Goal: Use online tool/utility: Utilize a website feature to perform a specific function

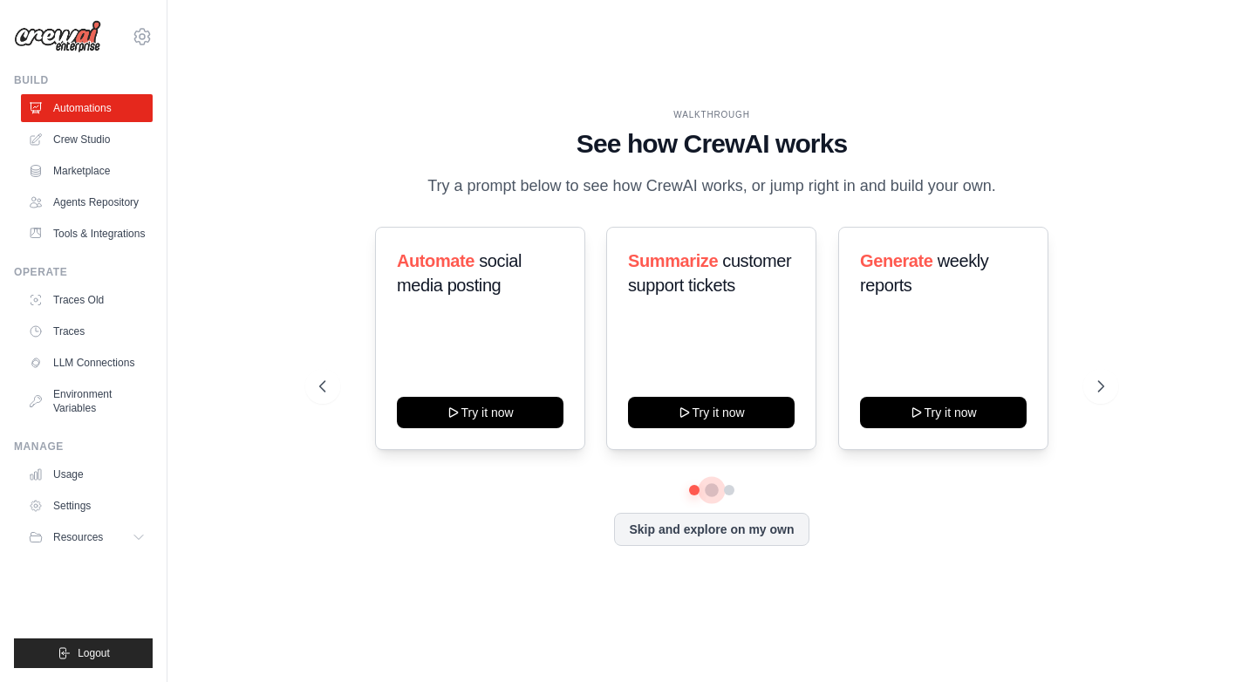
click at [715, 488] on button at bounding box center [712, 490] width 14 height 14
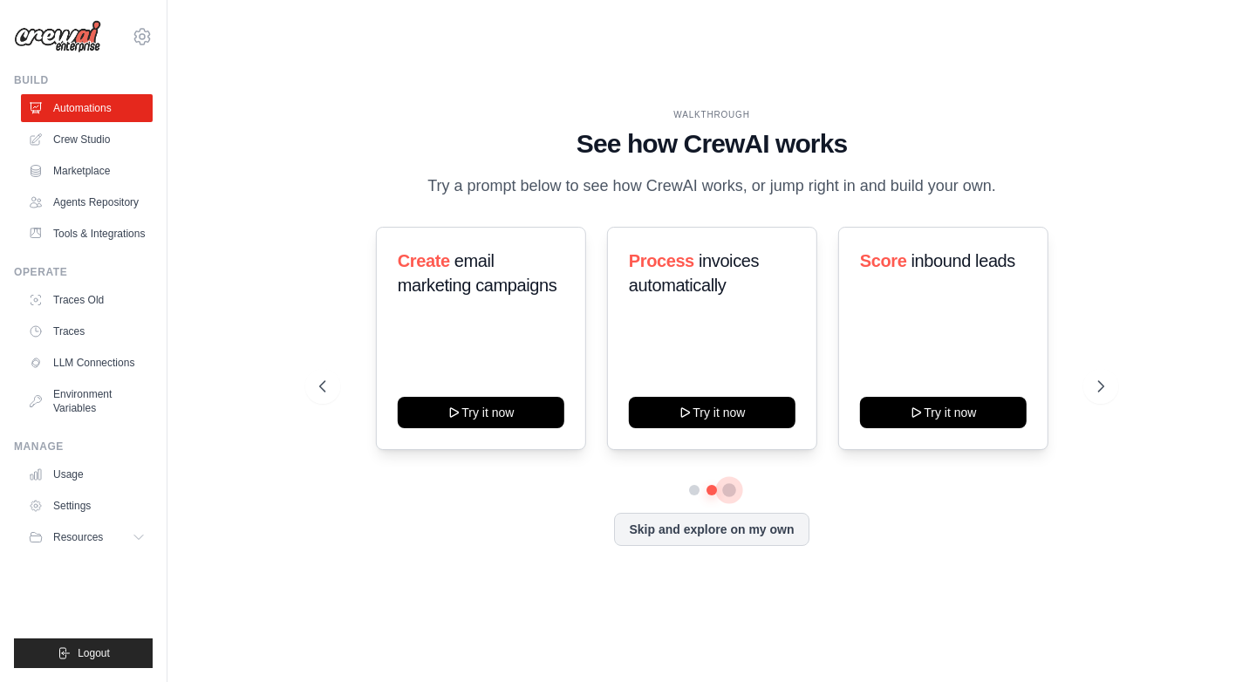
click at [736, 487] on button at bounding box center [729, 490] width 14 height 14
click at [699, 490] on div at bounding box center [711, 490] width 784 height 10
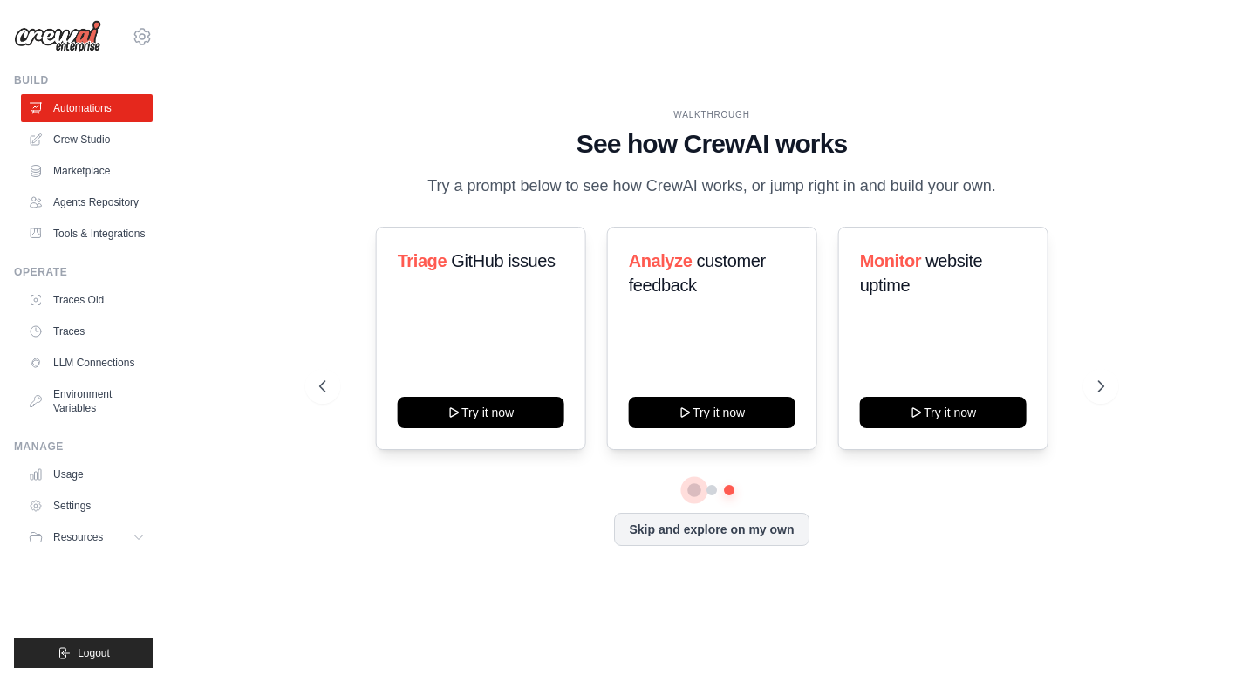
click at [694, 488] on button at bounding box center [694, 490] width 12 height 12
click at [727, 489] on button at bounding box center [729, 490] width 12 height 12
click at [706, 490] on button at bounding box center [712, 490] width 12 height 12
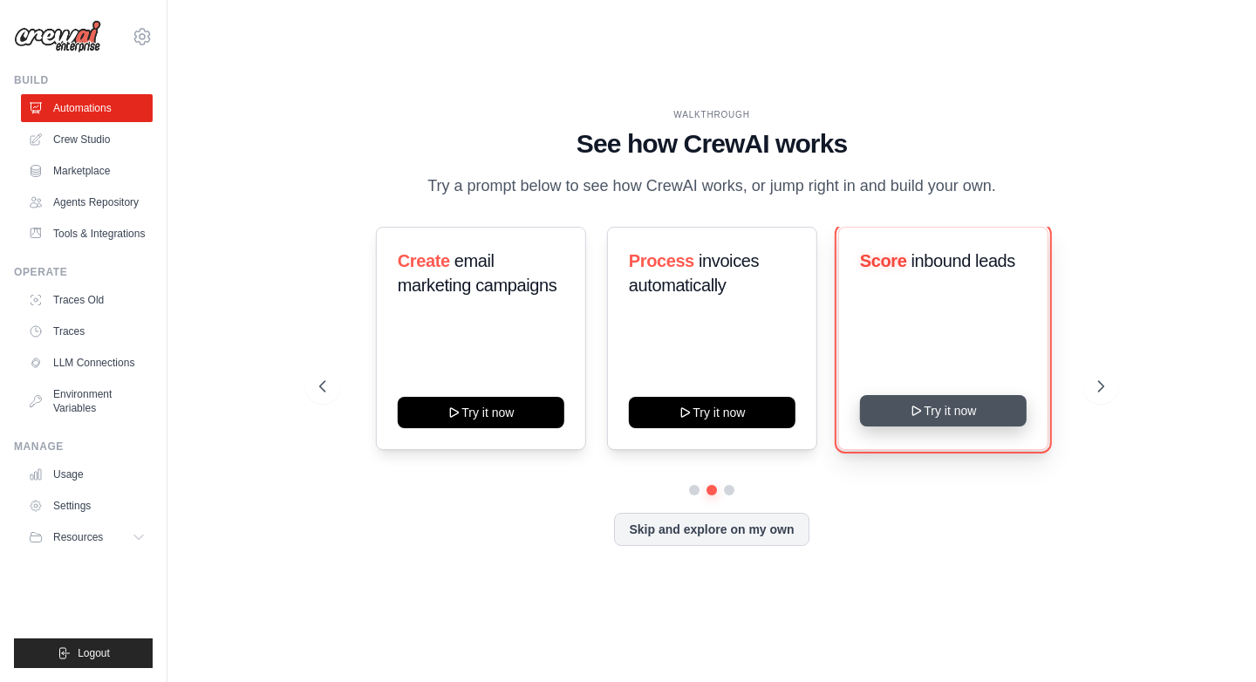
click at [911, 410] on icon at bounding box center [917, 411] width 14 height 14
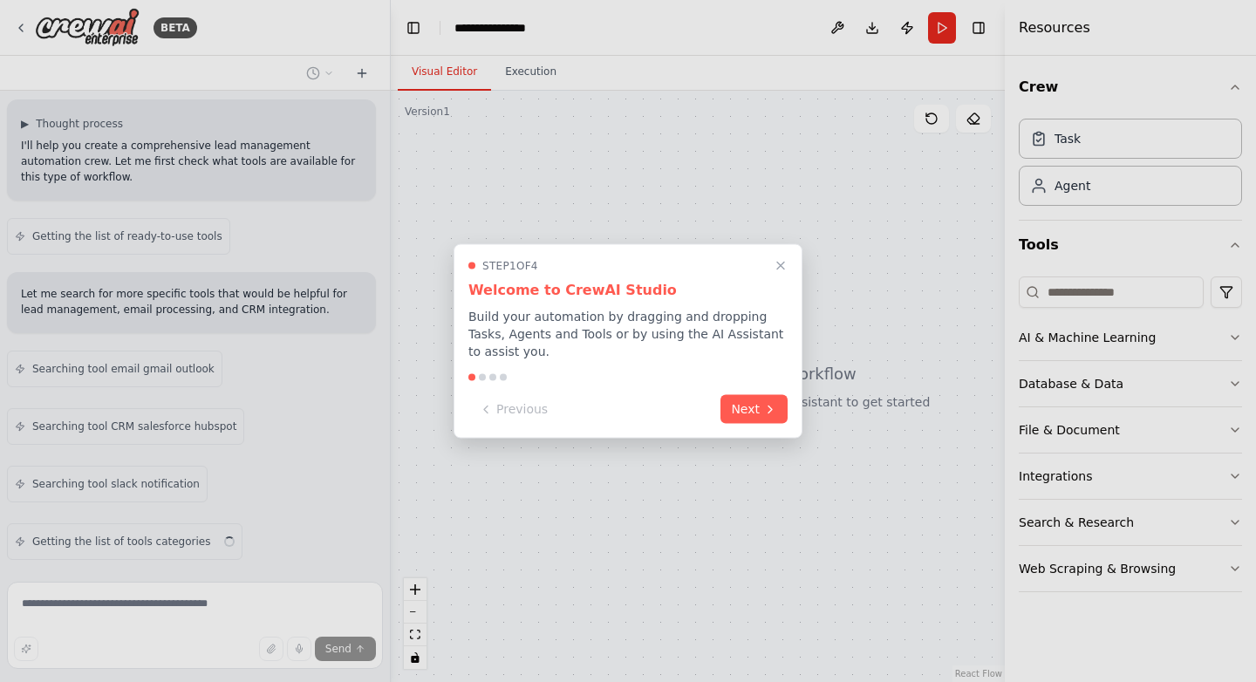
scroll to position [185, 0]
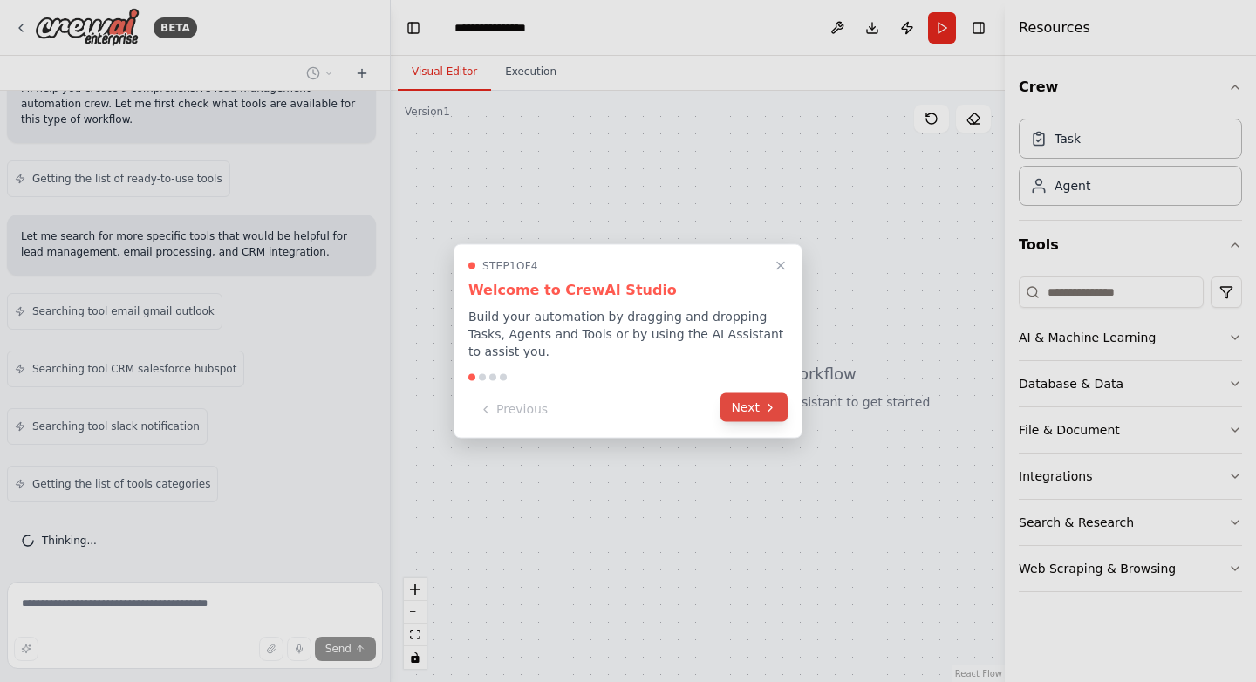
click at [745, 414] on button "Next" at bounding box center [754, 407] width 67 height 29
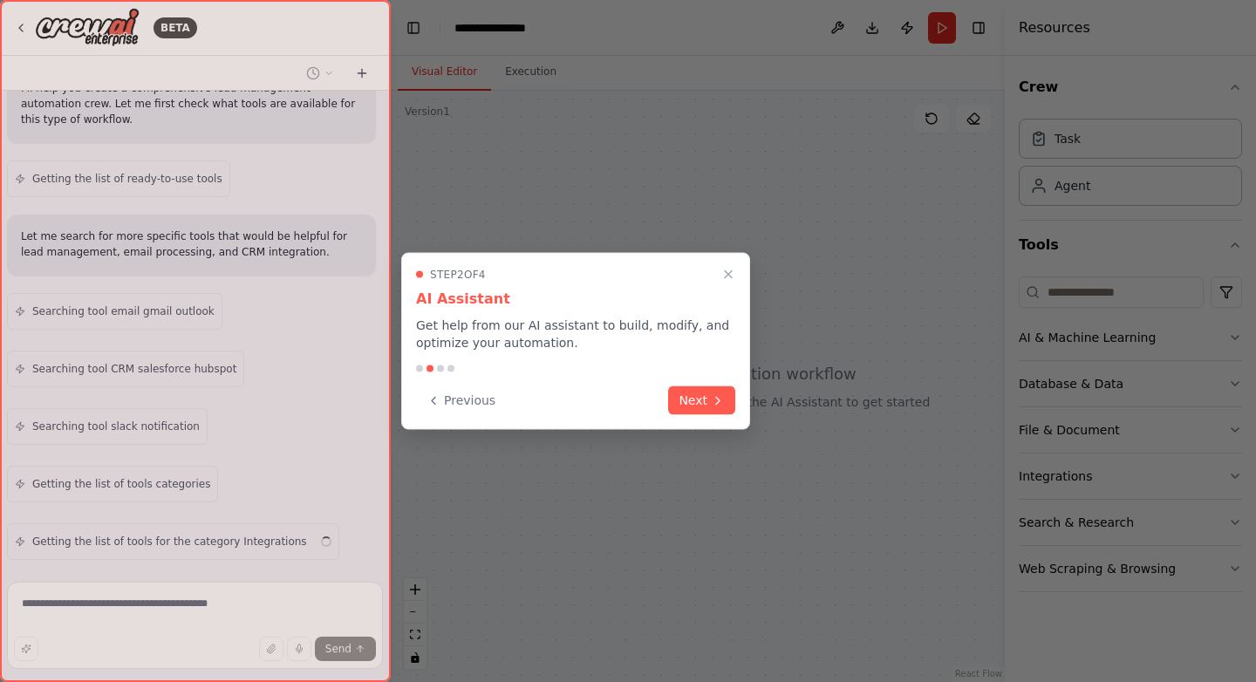
scroll to position [243, 0]
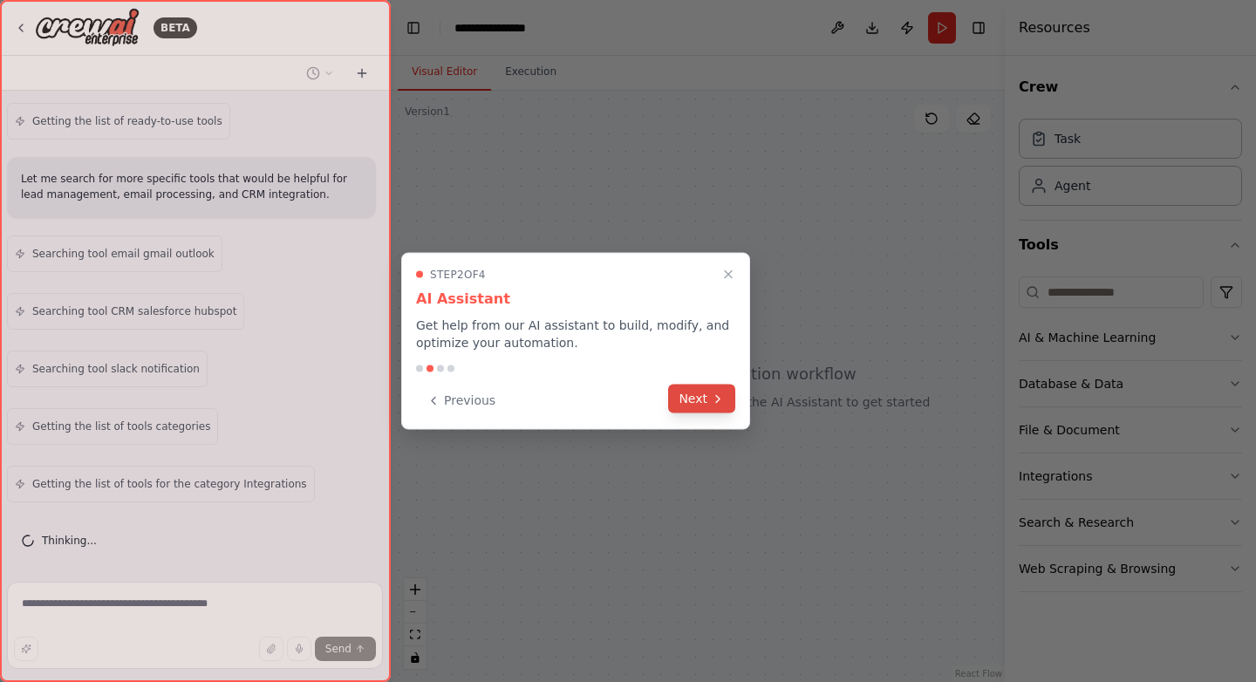
click at [717, 395] on icon at bounding box center [718, 399] width 14 height 14
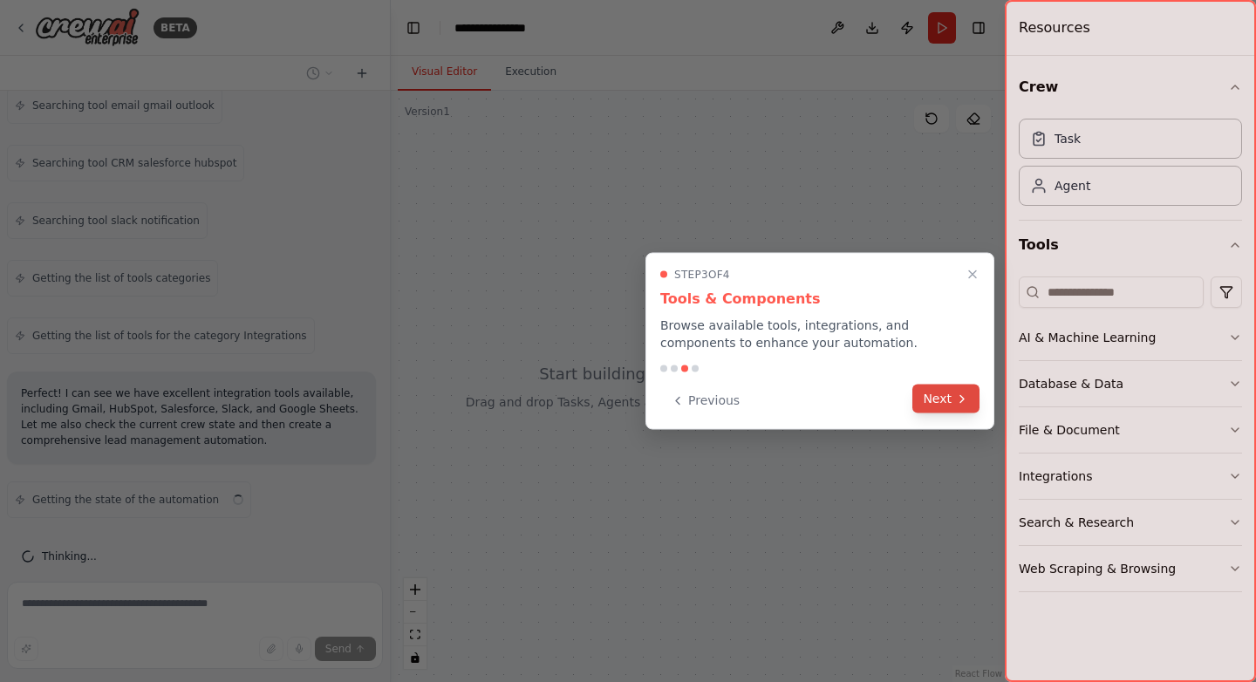
scroll to position [407, 0]
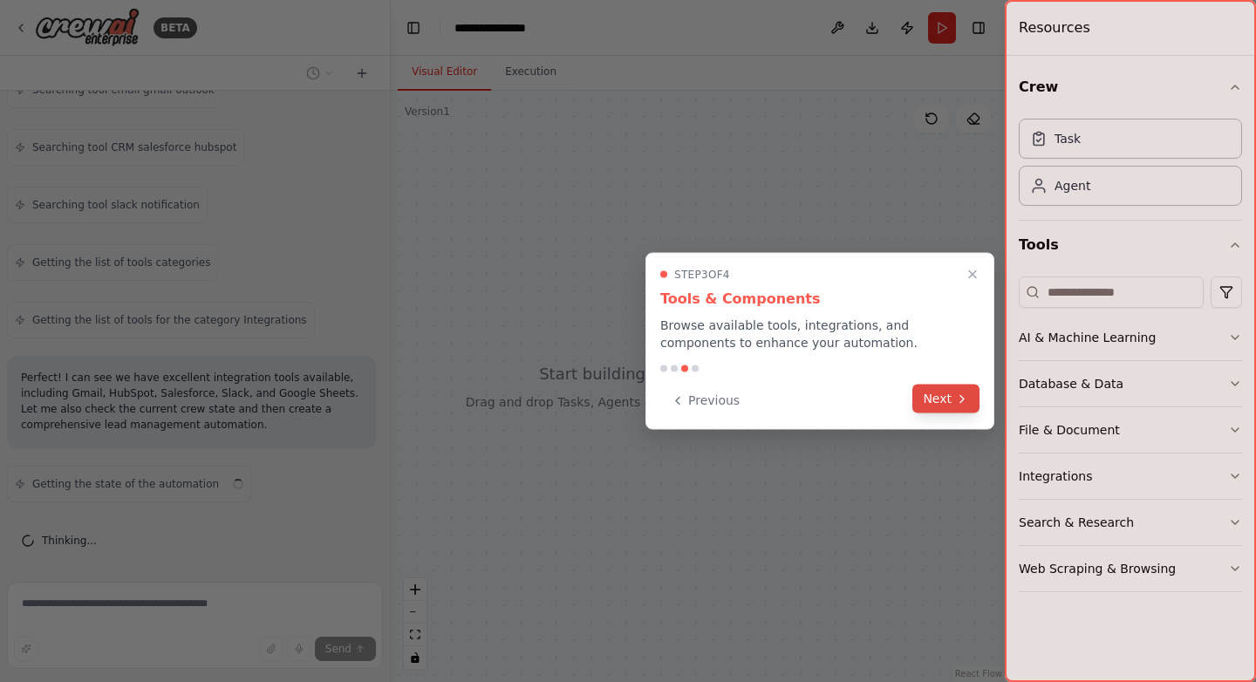
click at [965, 409] on button "Next" at bounding box center [946, 399] width 67 height 29
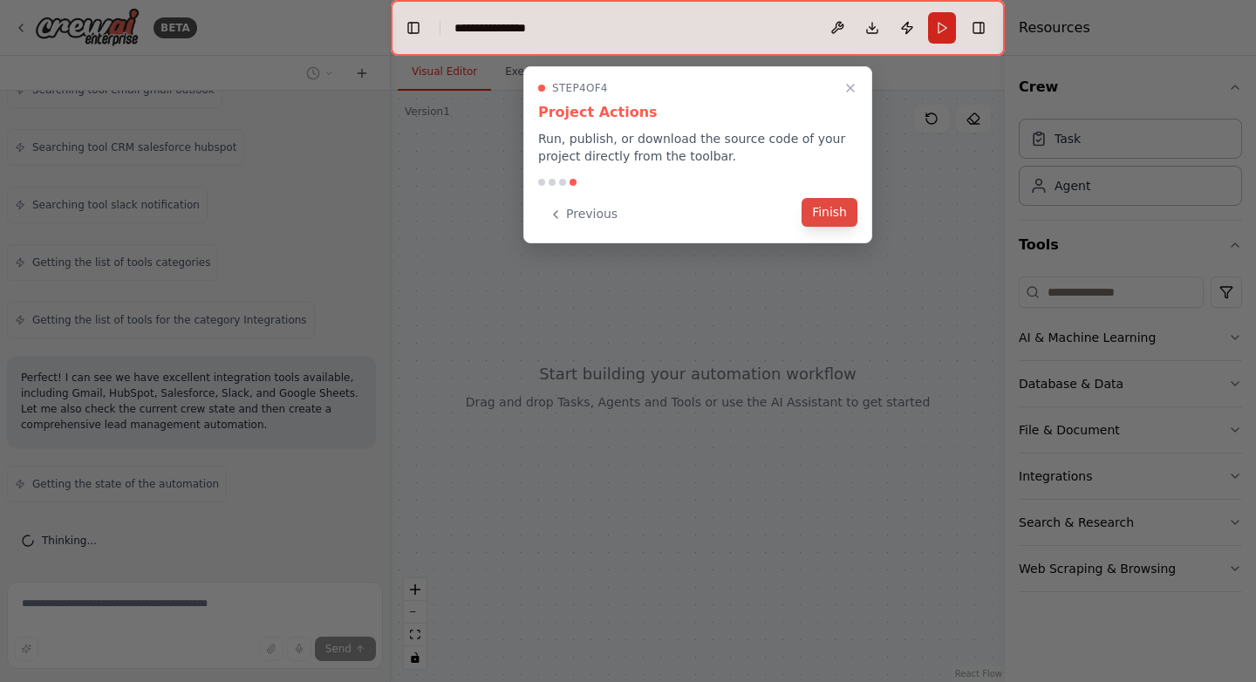
click at [826, 213] on button "Finish" at bounding box center [830, 212] width 56 height 29
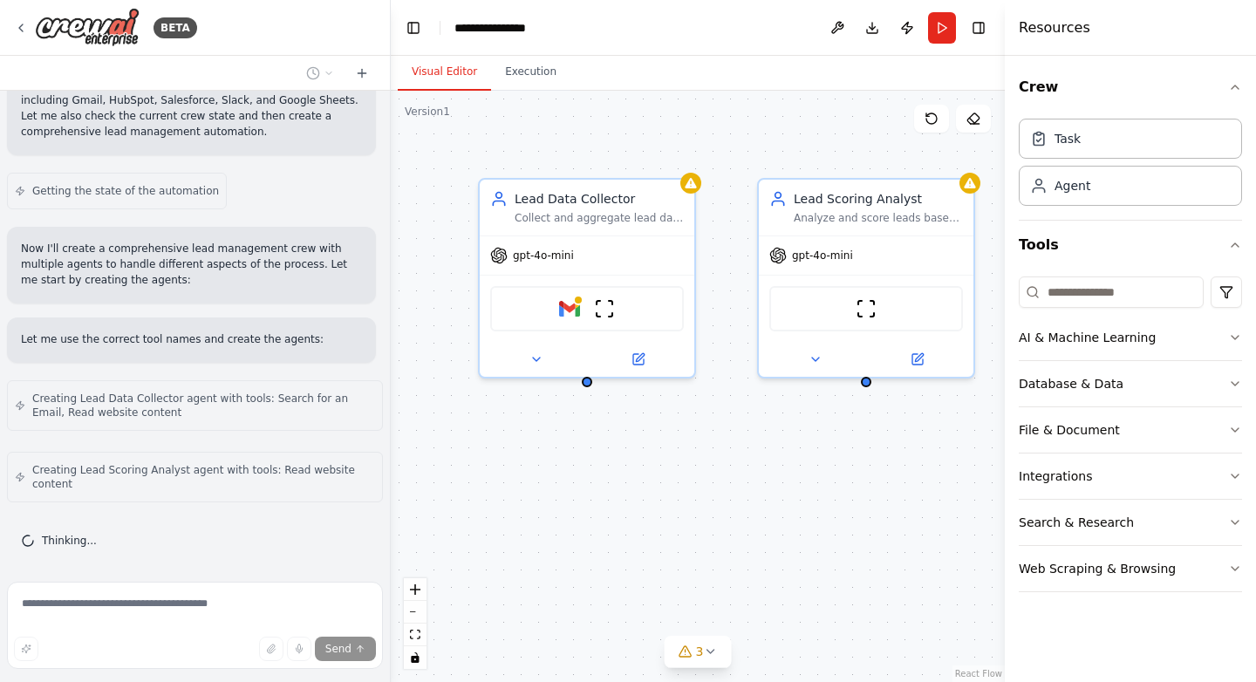
scroll to position [771, 0]
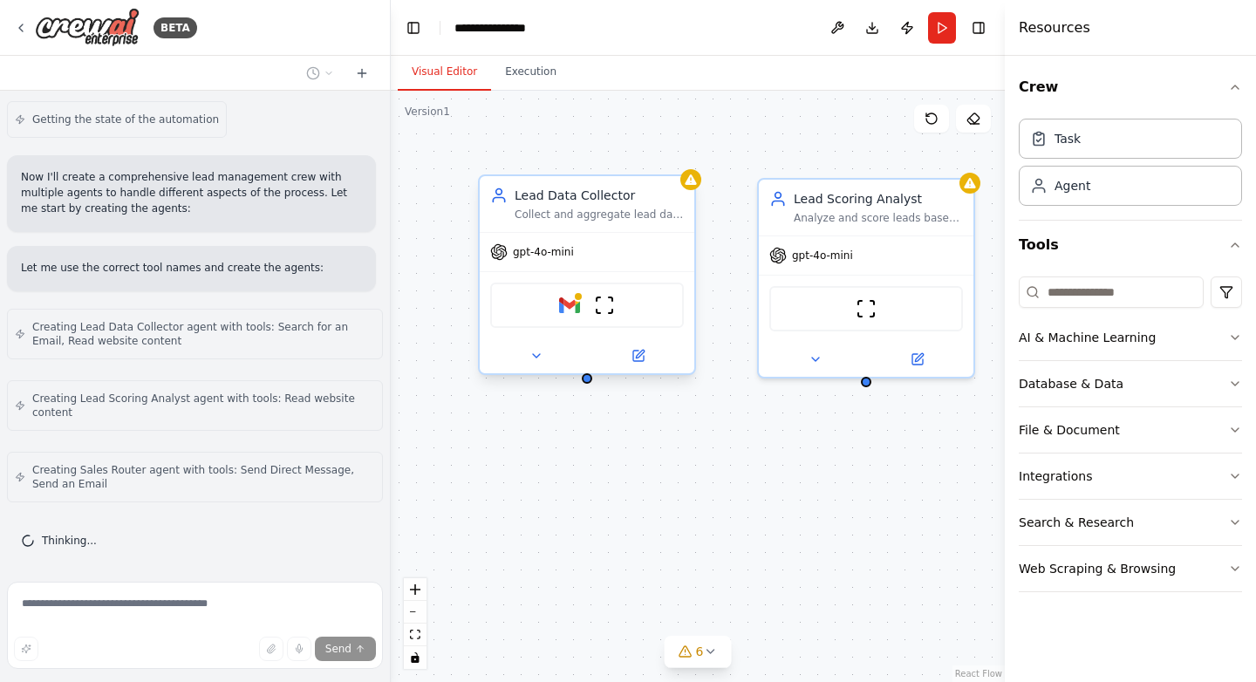
click at [557, 219] on div "Collect and aggregate lead data from multiple sources including {email_source},…" at bounding box center [599, 215] width 169 height 14
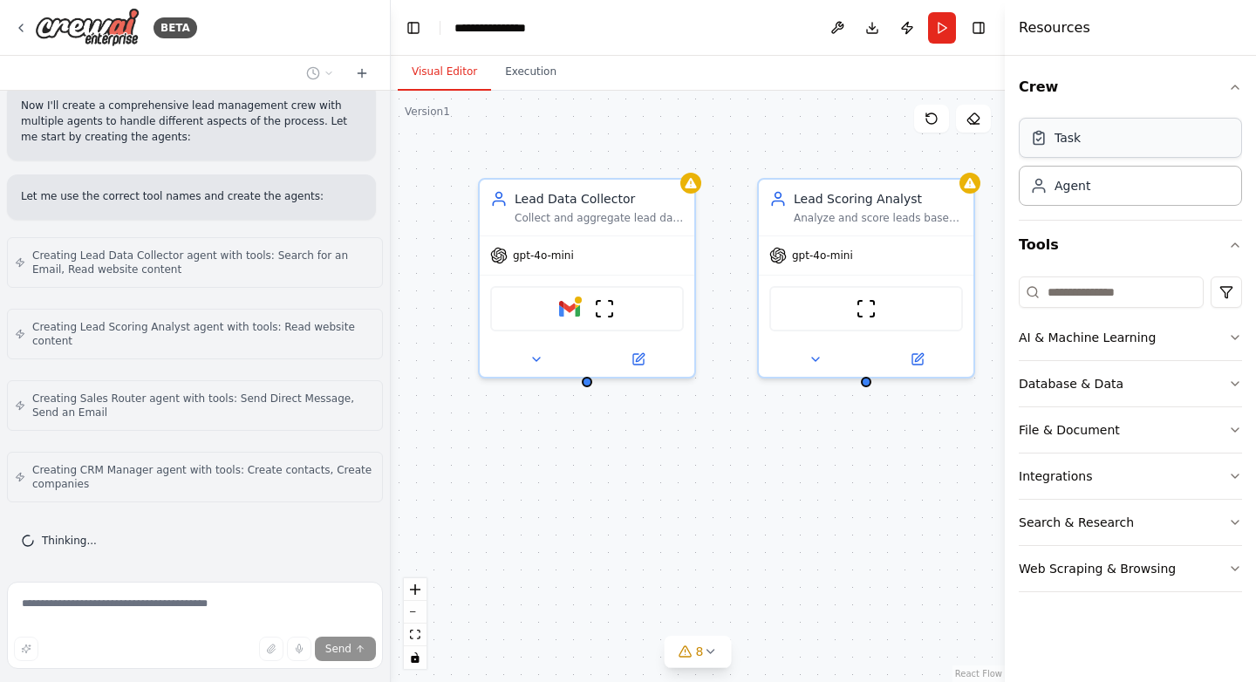
click at [1118, 128] on div "Task" at bounding box center [1130, 138] width 223 height 40
click at [659, 262] on div "gpt-4o-mini" at bounding box center [587, 252] width 215 height 38
click at [642, 361] on icon at bounding box center [638, 356] width 10 height 10
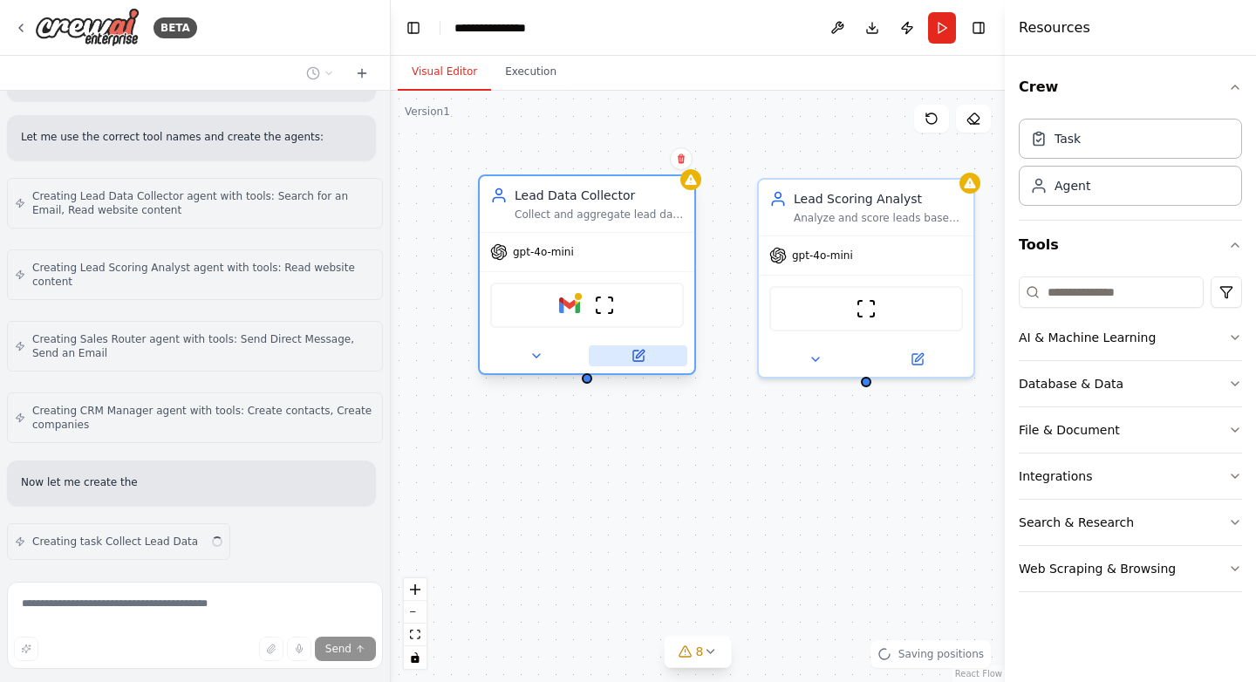
scroll to position [960, 0]
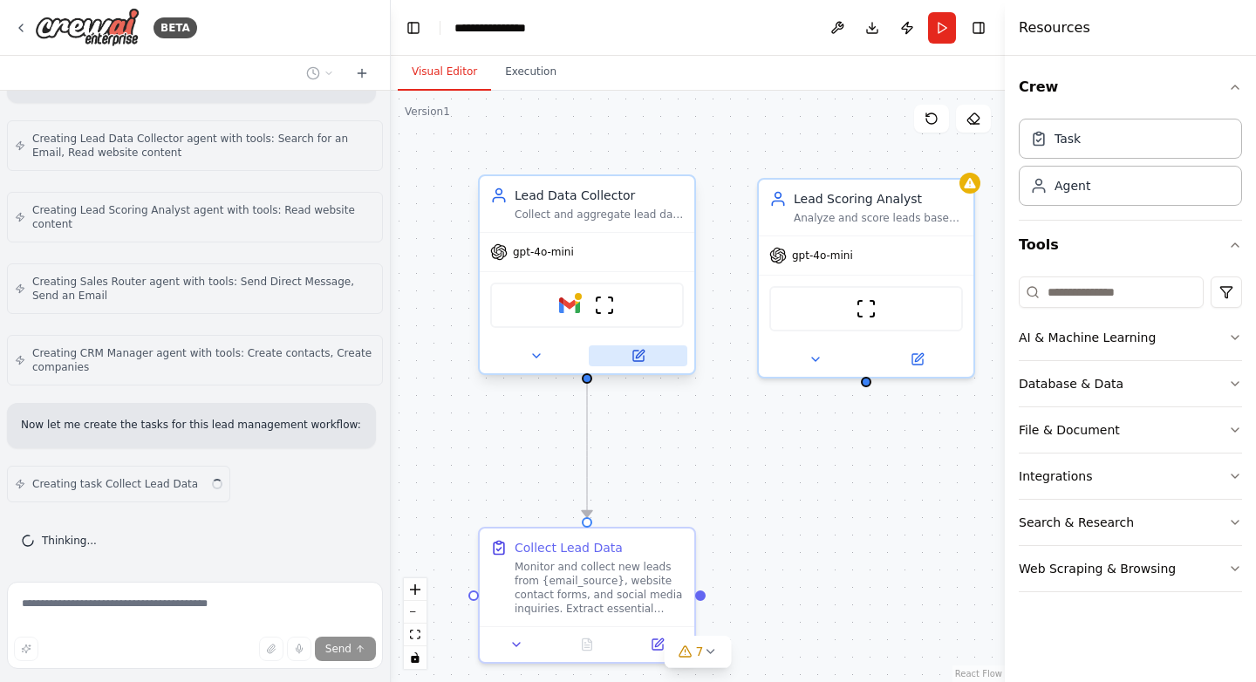
click at [639, 352] on icon at bounding box center [640, 354] width 8 height 8
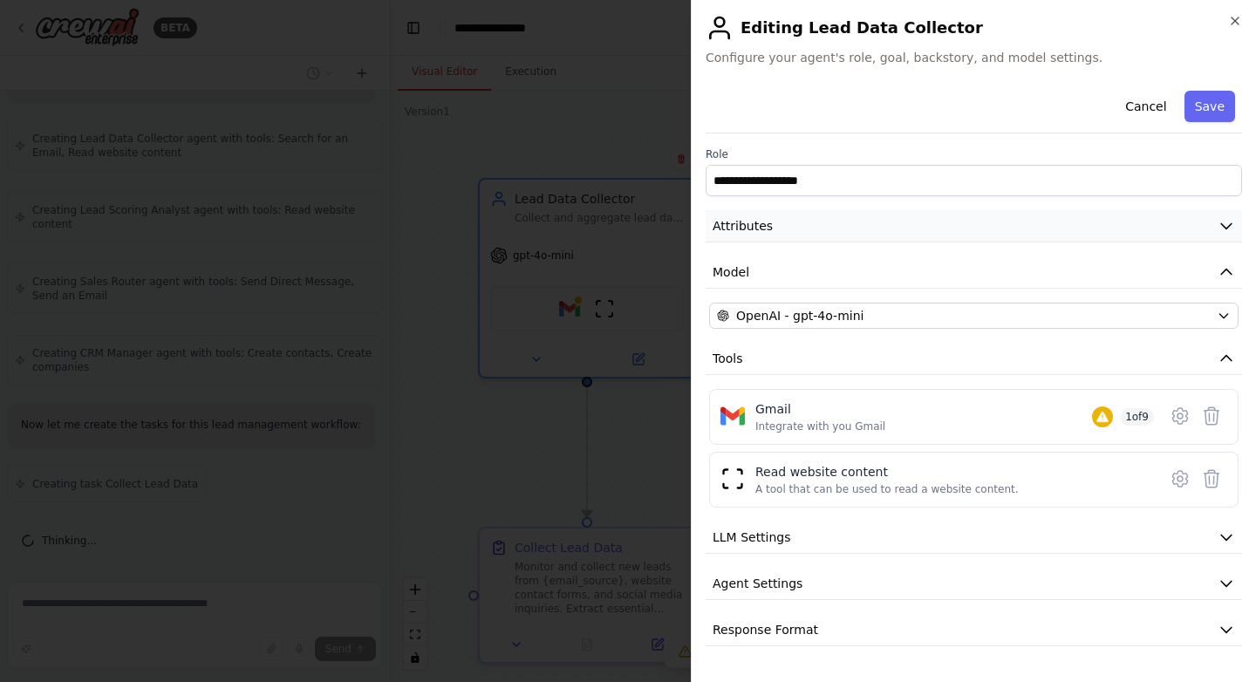
click at [758, 241] on button "Attributes" at bounding box center [974, 226] width 537 height 32
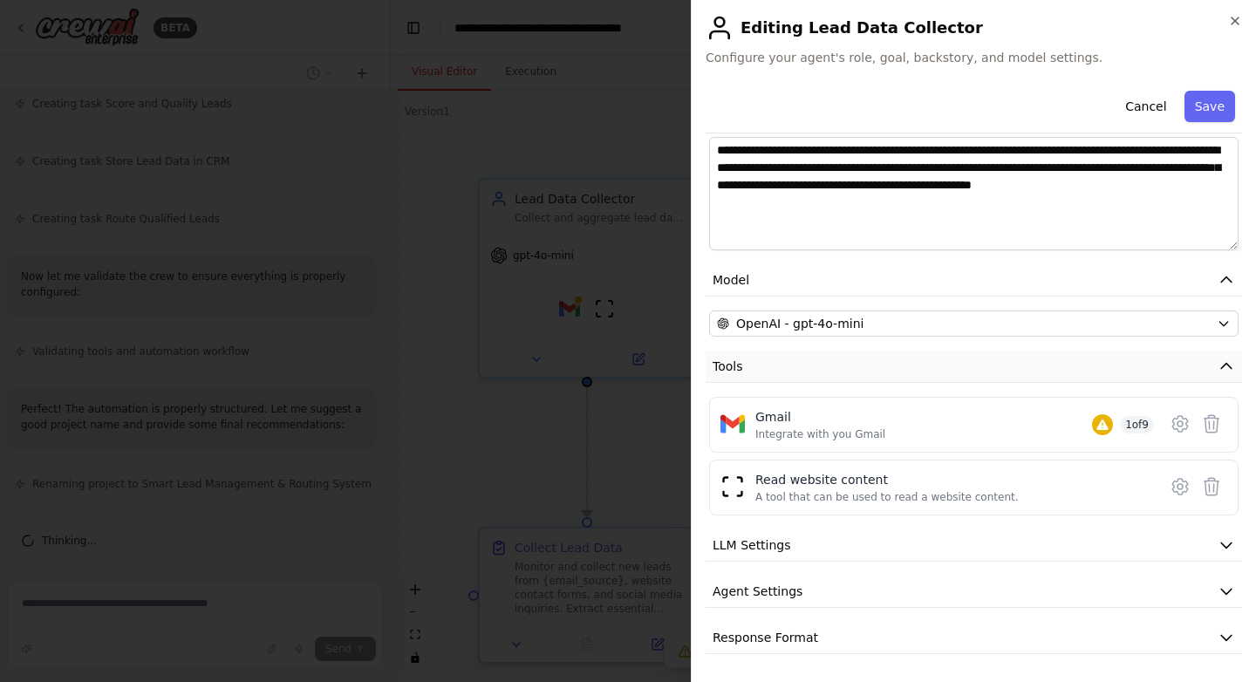
scroll to position [0, 0]
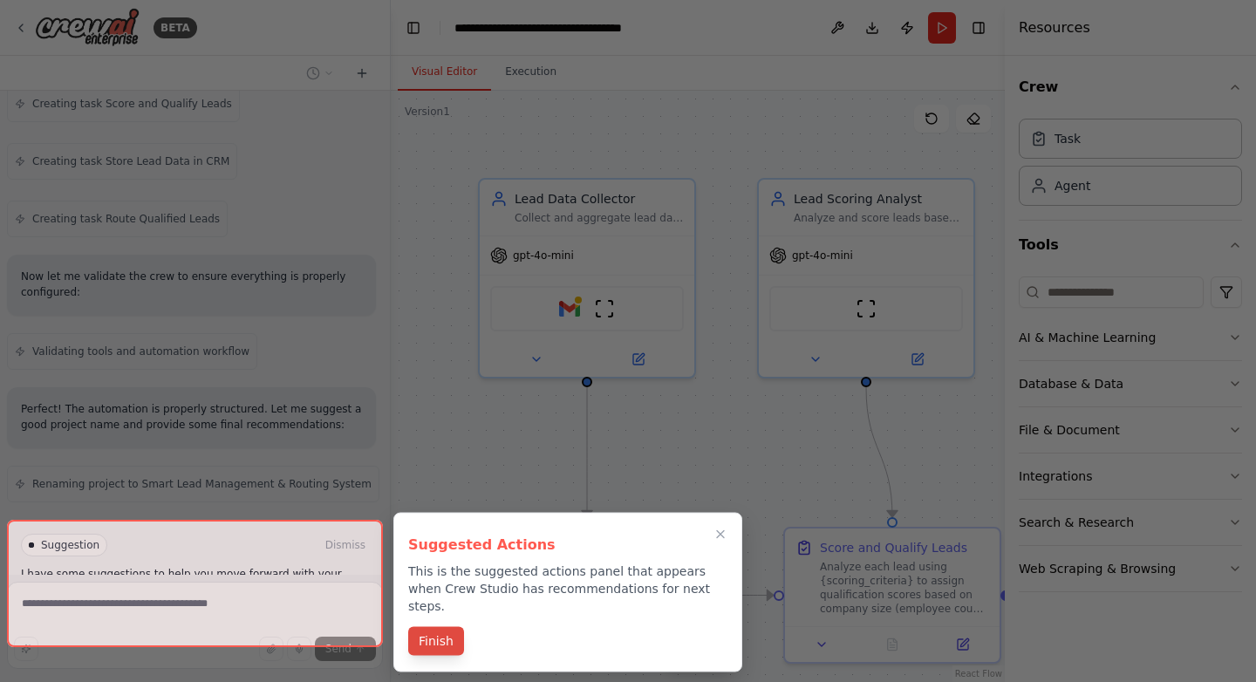
click at [435, 627] on button "Finish" at bounding box center [436, 641] width 56 height 29
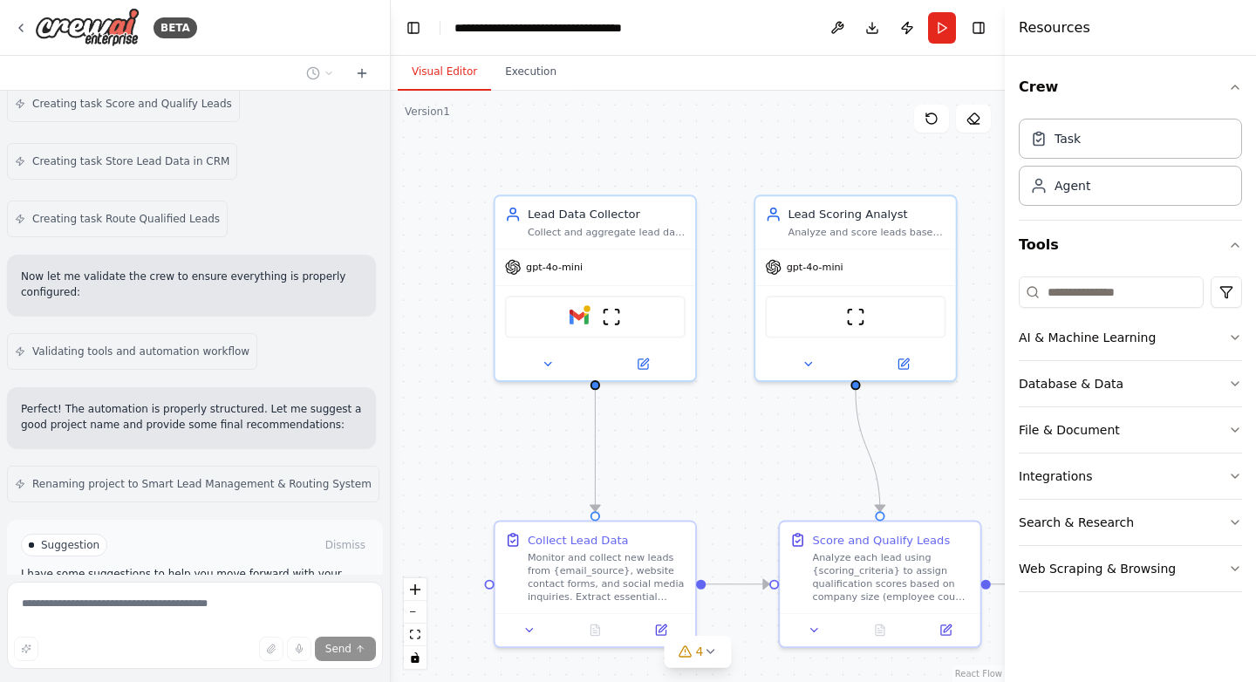
click at [733, 487] on div ".deletable-edge-delete-btn { width: 20px; height: 20px; border: 0px solid #ffff…" at bounding box center [698, 387] width 614 height 592
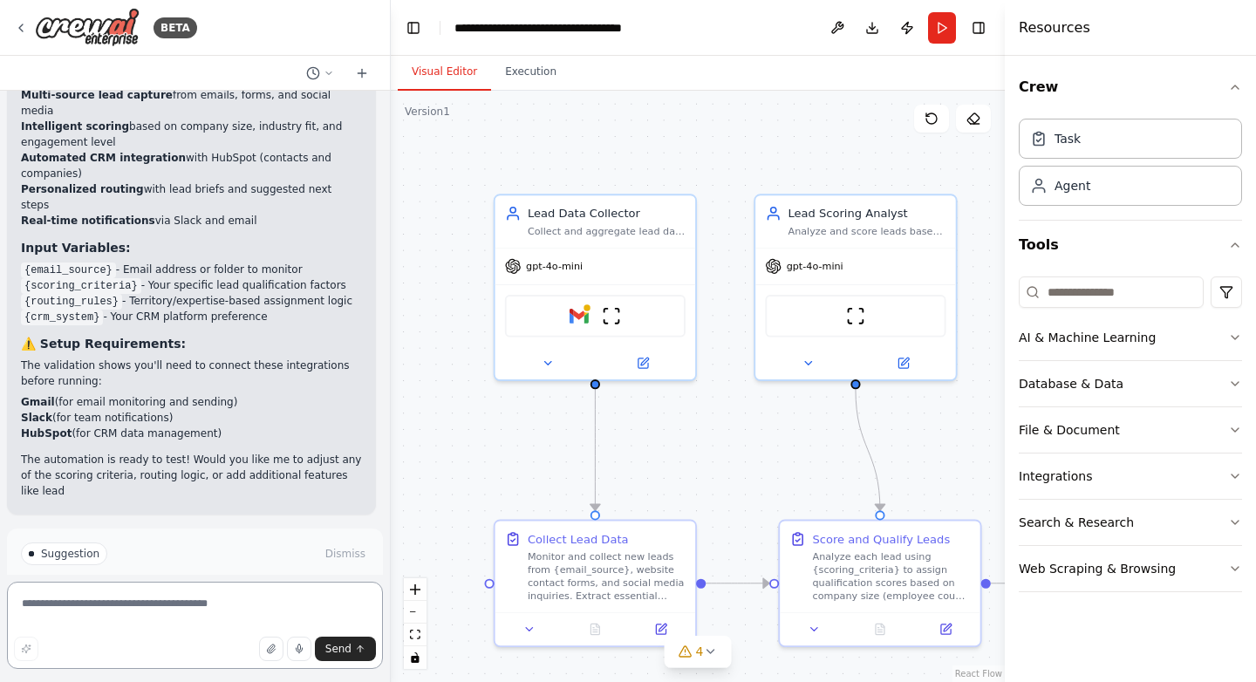
scroll to position [2258, 0]
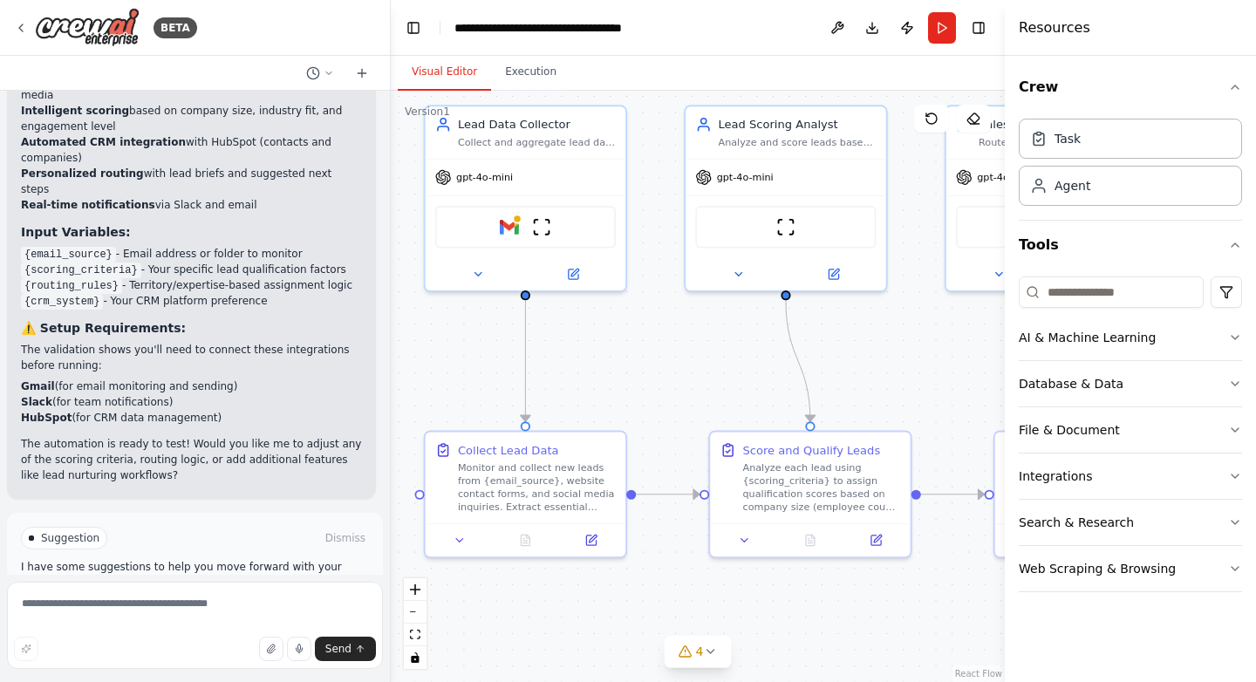
drag, startPoint x: 728, startPoint y: 530, endPoint x: 659, endPoint y: 441, distance: 113.1
click at [659, 441] on div ".deletable-edge-delete-btn { width: 20px; height: 20px; border: 0px solid #ffff…" at bounding box center [698, 387] width 614 height 592
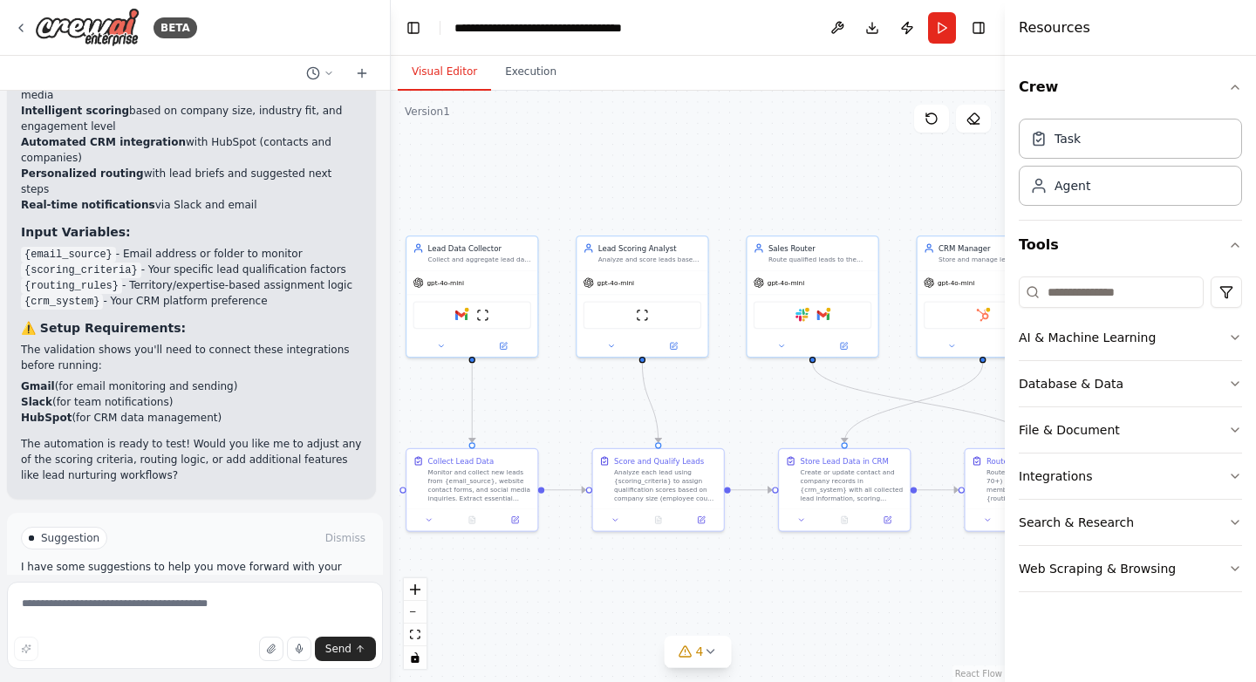
drag, startPoint x: 797, startPoint y: 386, endPoint x: 701, endPoint y: 406, distance: 98.7
click at [701, 406] on div ".deletable-edge-delete-btn { width: 20px; height: 20px; border: 0px solid #ffff…" at bounding box center [698, 387] width 614 height 592
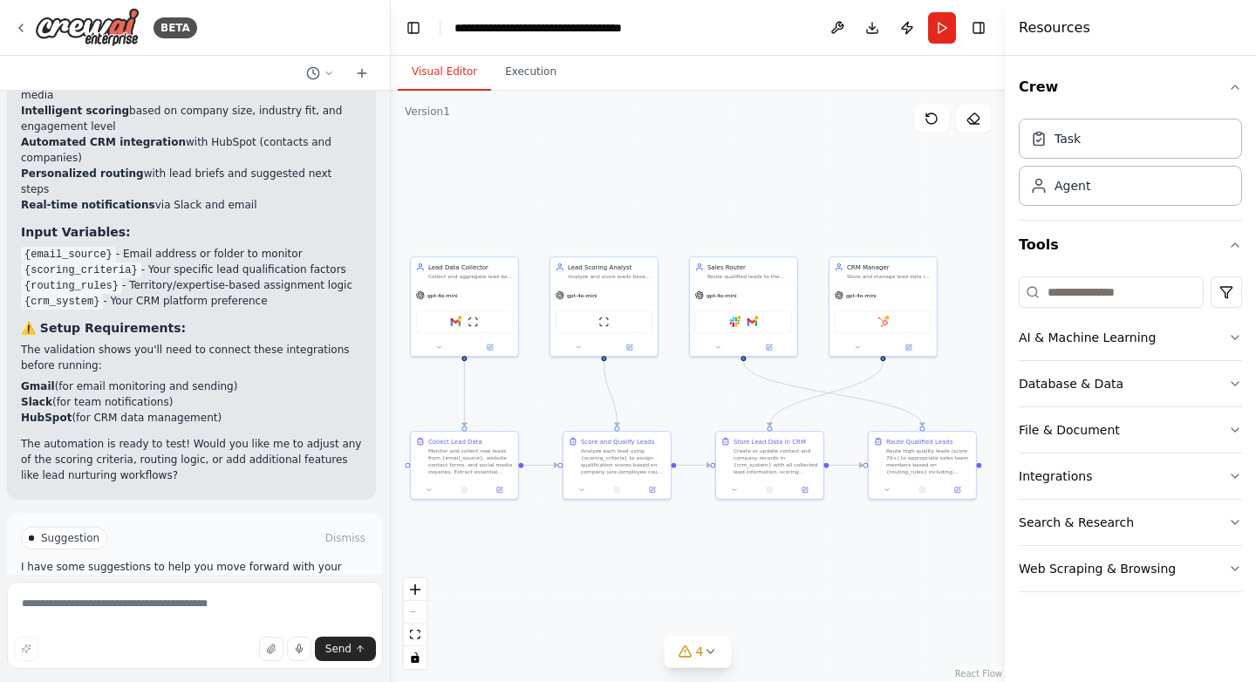
drag, startPoint x: 759, startPoint y: 424, endPoint x: 701, endPoint y: 405, distance: 60.7
click at [701, 405] on div ".deletable-edge-delete-btn { width: 20px; height: 20px; border: 0px solid #ffff…" at bounding box center [698, 387] width 614 height 592
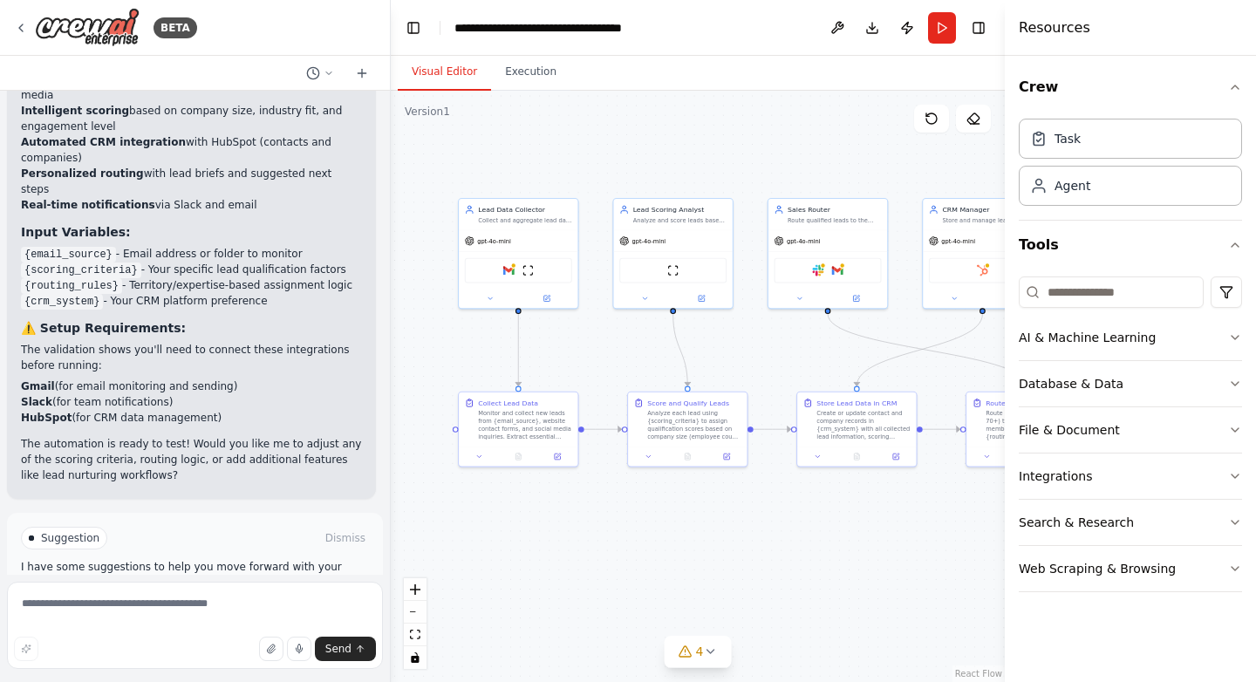
drag, startPoint x: 502, startPoint y: 347, endPoint x: 546, endPoint y: 352, distance: 44.7
click at [547, 352] on div ".deletable-edge-delete-btn { width: 20px; height: 20px; border: 0px solid #ffff…" at bounding box center [698, 387] width 614 height 592
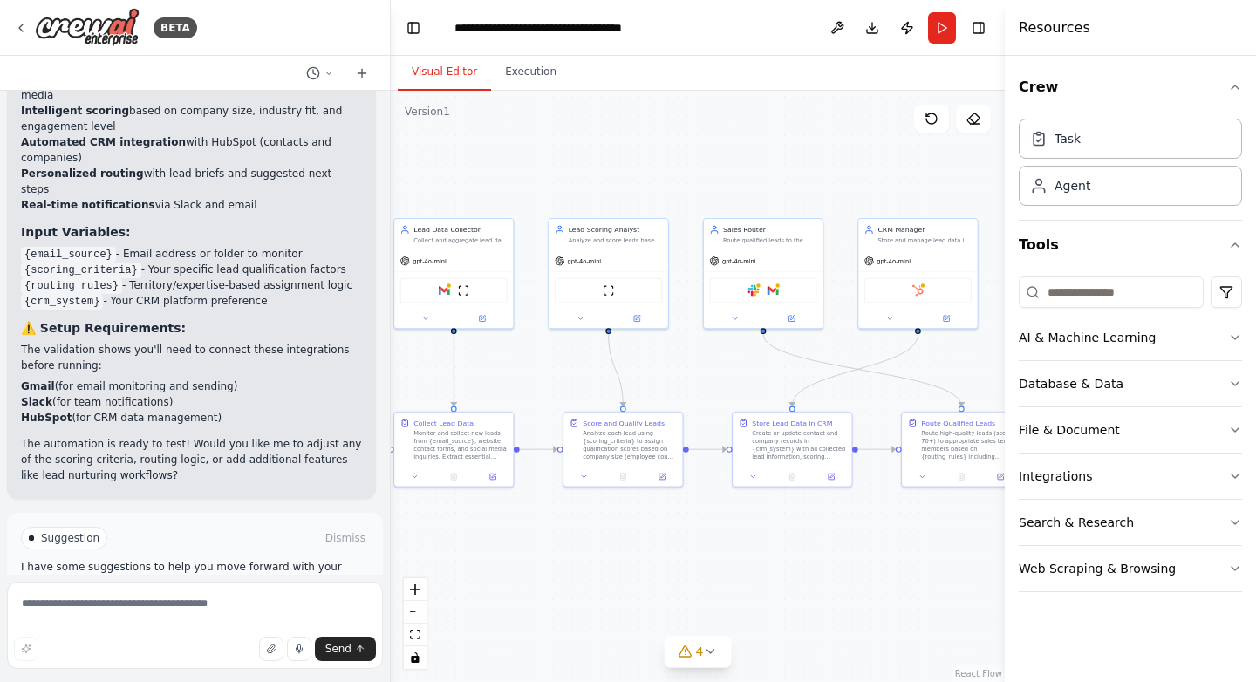
drag, startPoint x: 777, startPoint y: 355, endPoint x: 713, endPoint y: 375, distance: 67.6
click at [713, 375] on div ".deletable-edge-delete-btn { width: 20px; height: 20px; border: 0px solid #ffff…" at bounding box center [698, 387] width 614 height 592
click at [616, 455] on div "Analyze each lead using {scoring_criteria} to assign qualification scores based…" at bounding box center [630, 443] width 94 height 31
click at [660, 472] on icon at bounding box center [663, 475] width 6 height 6
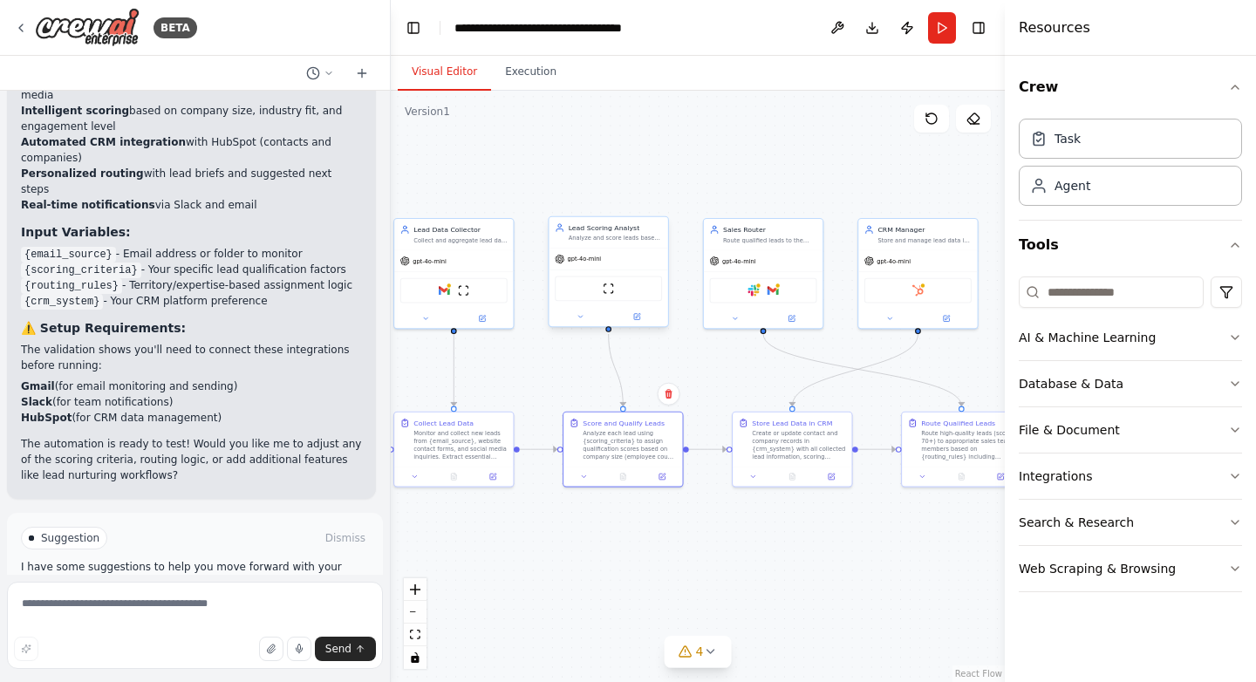
click at [628, 258] on div "gpt-4o-mini" at bounding box center [608, 259] width 119 height 21
click at [1104, 331] on div "AI & Machine Learning" at bounding box center [1087, 337] width 137 height 17
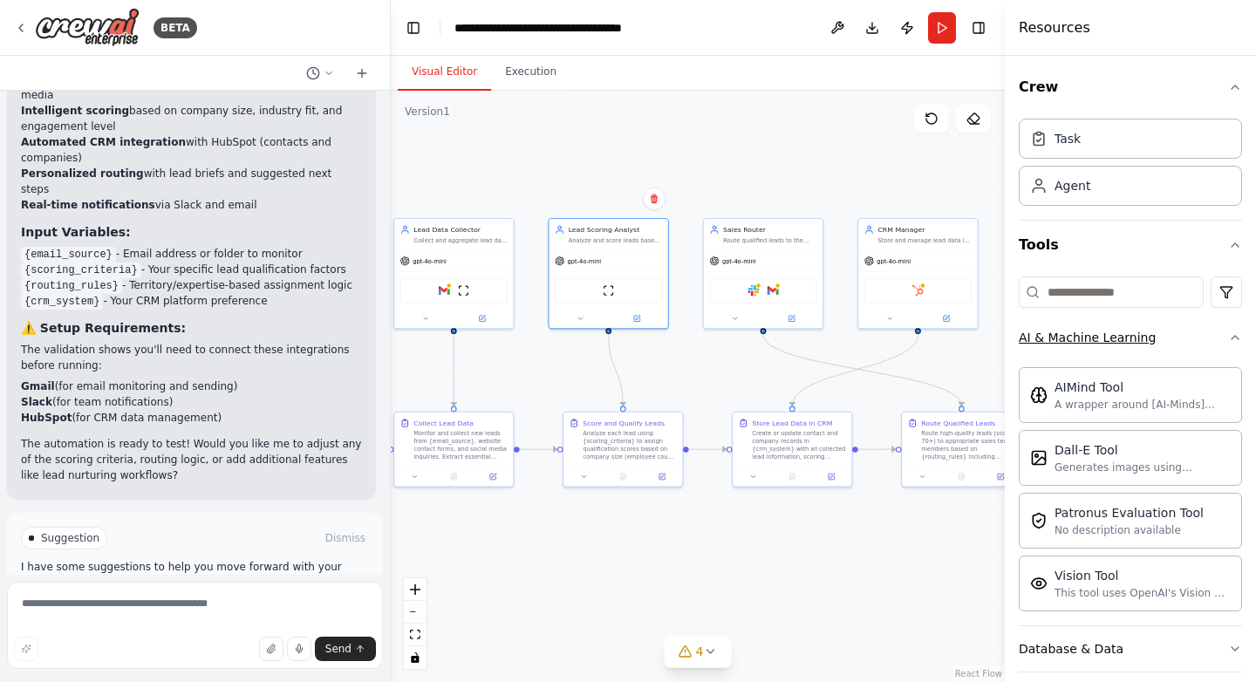
click at [1171, 334] on button "AI & Machine Learning" at bounding box center [1130, 337] width 223 height 45
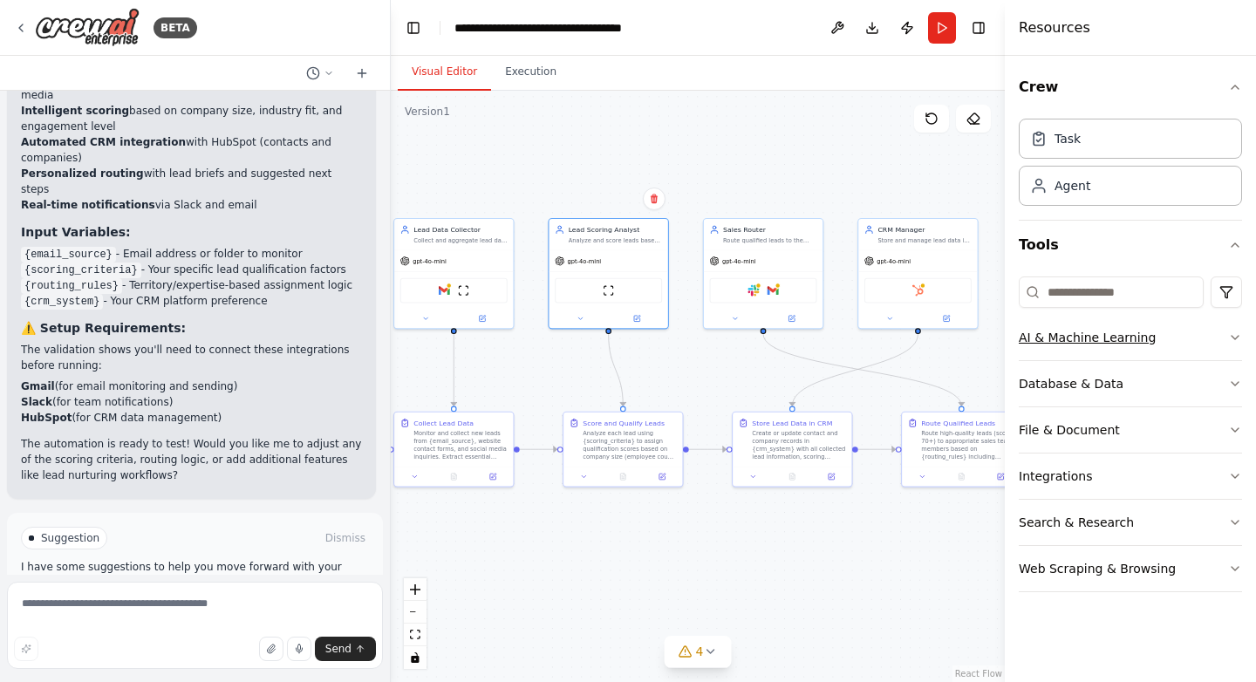
click at [1167, 343] on button "AI & Machine Learning" at bounding box center [1130, 337] width 223 height 45
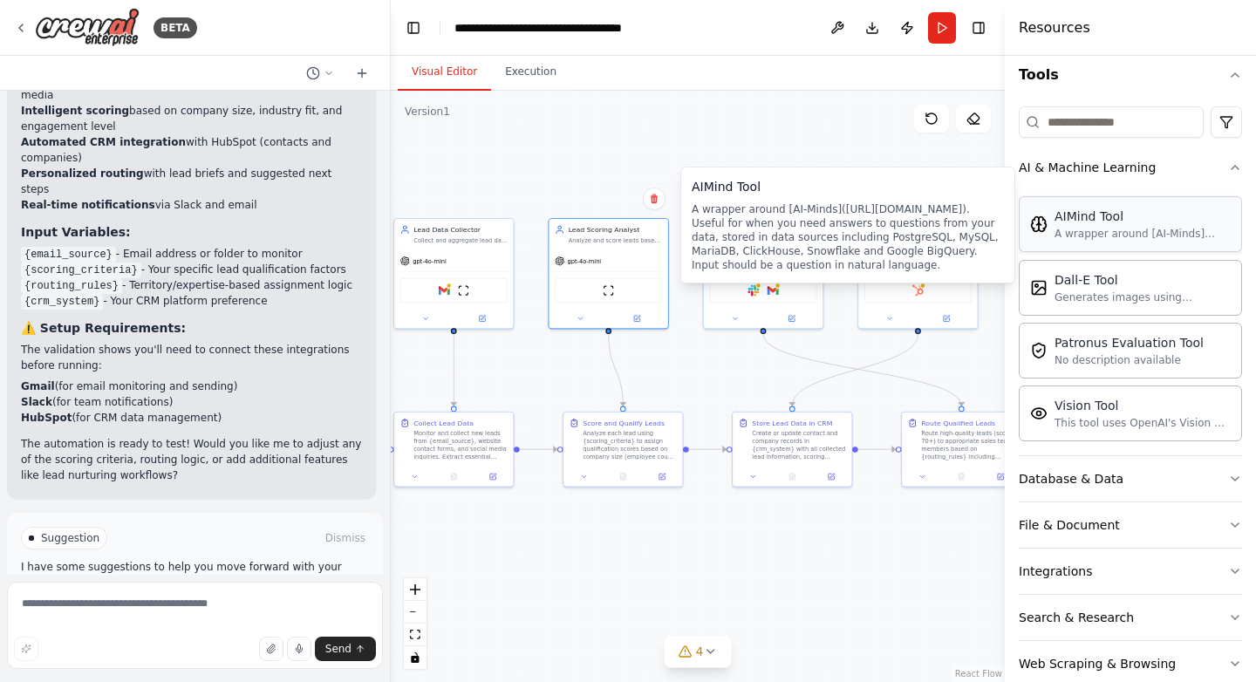
scroll to position [203, 0]
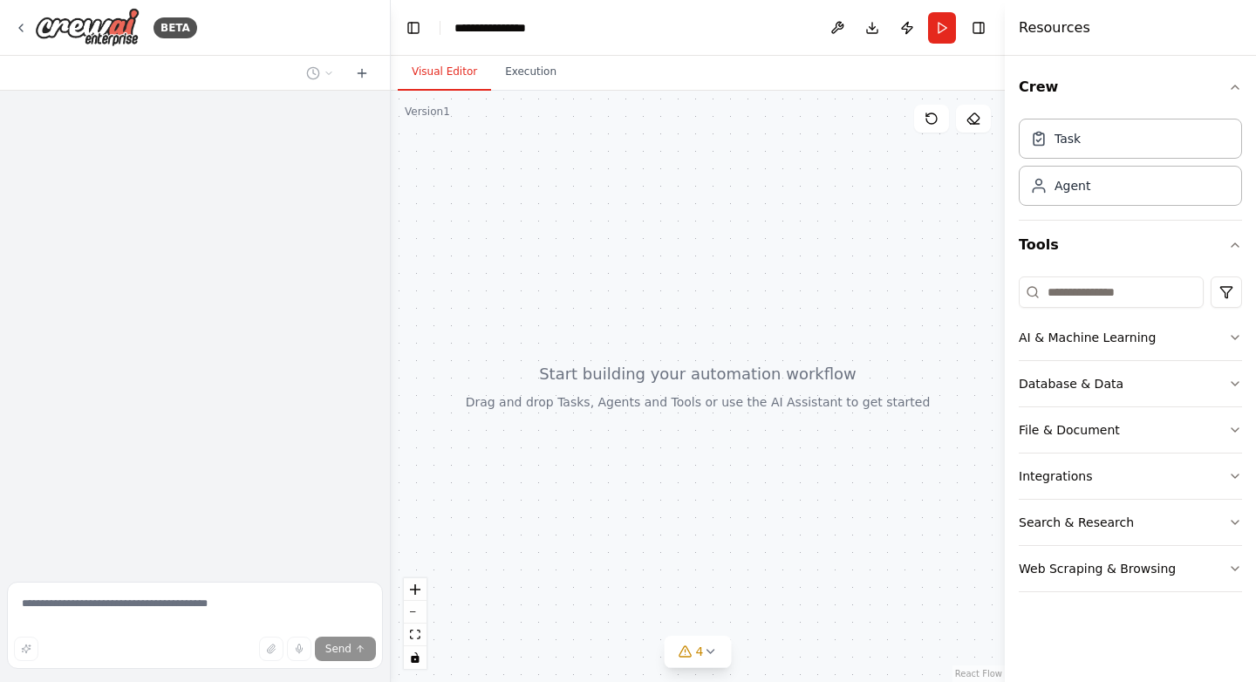
scroll to position [2116, 0]
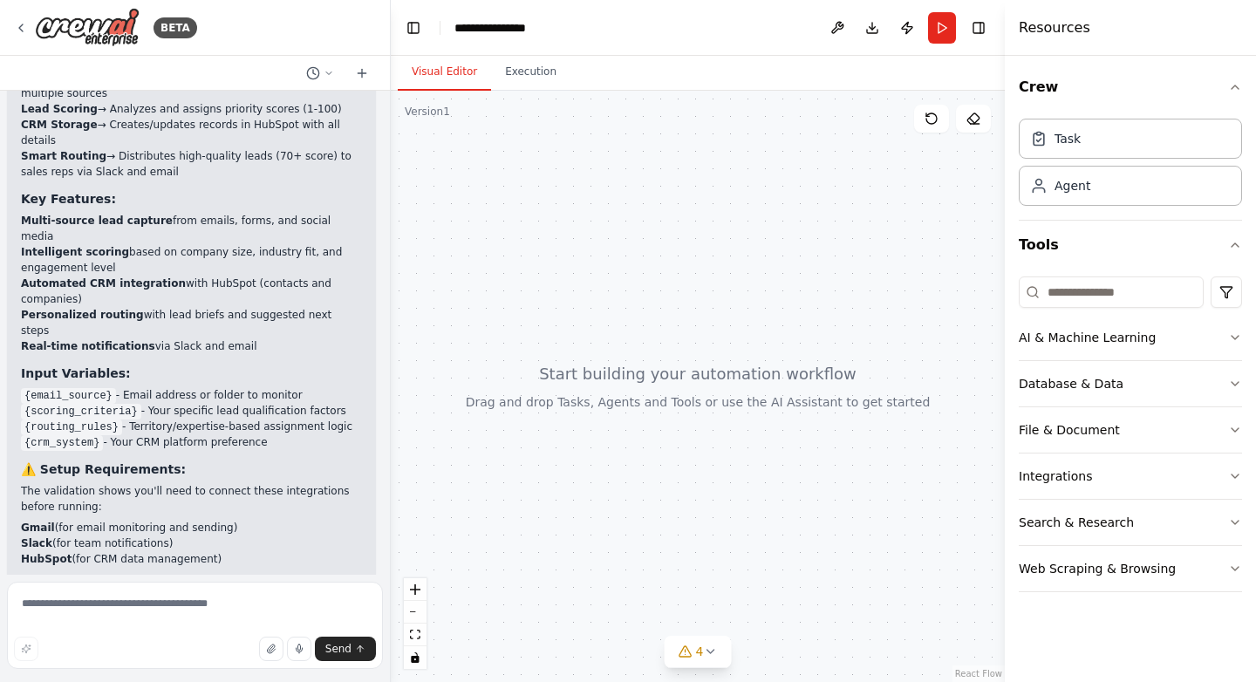
click at [627, 315] on div at bounding box center [698, 387] width 614 height 592
